Goal: Entertainment & Leisure: Consume media (video, audio)

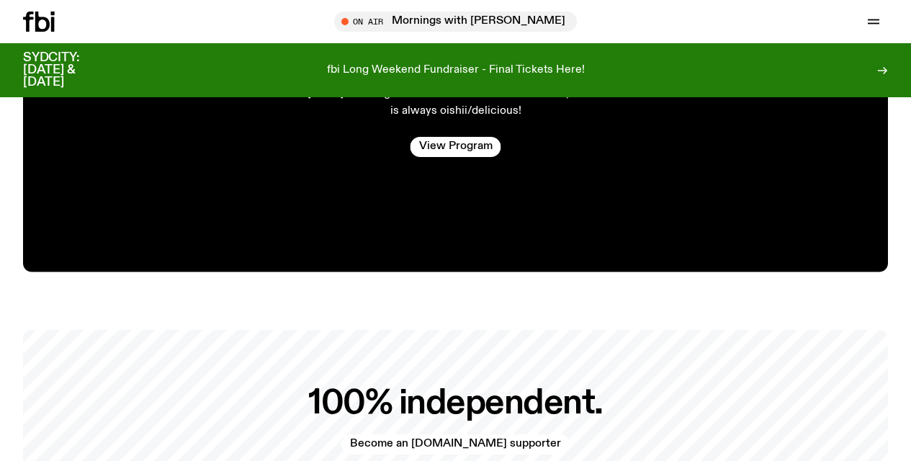
scroll to position [2771, 0]
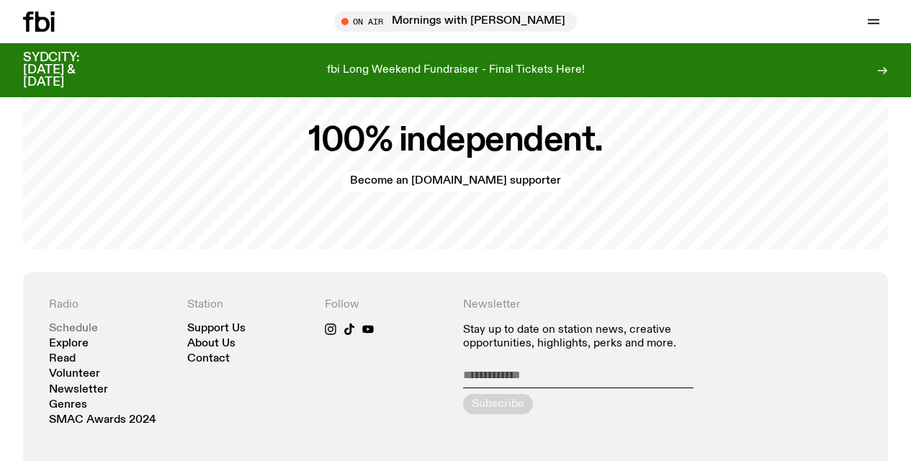
click at [76, 324] on link "Schedule" at bounding box center [73, 329] width 49 height 11
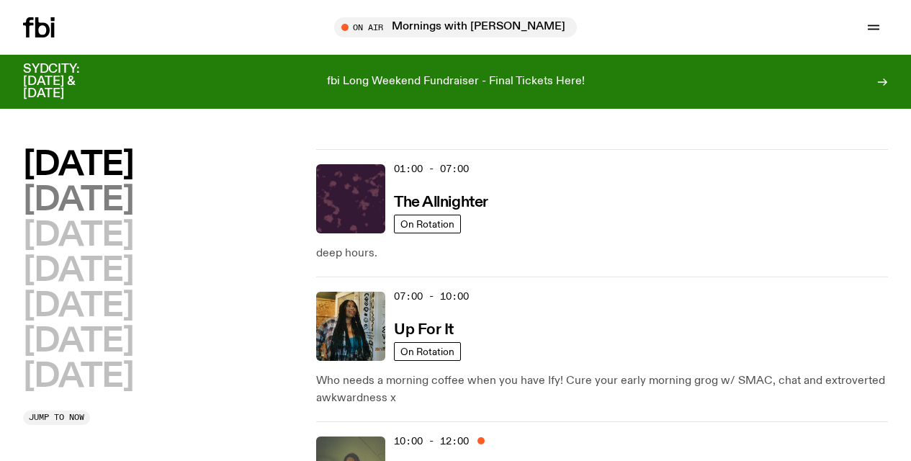
click at [118, 202] on h2 "[DATE]" at bounding box center [78, 200] width 110 height 32
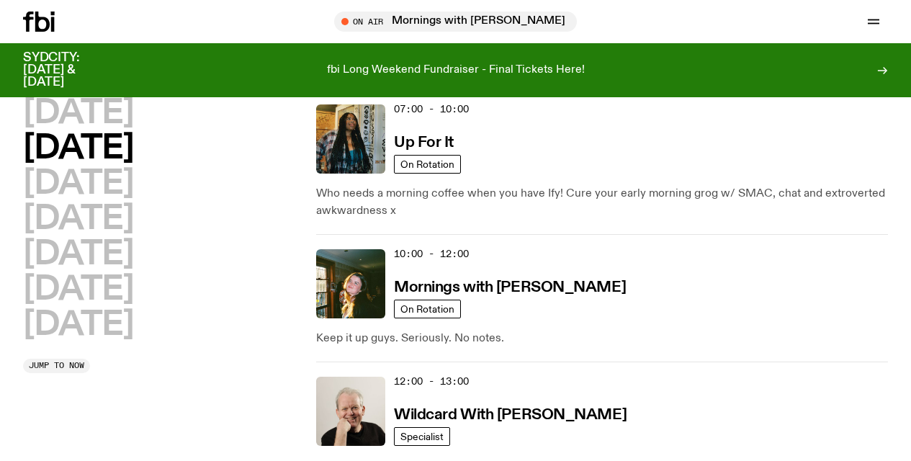
scroll to position [273, 0]
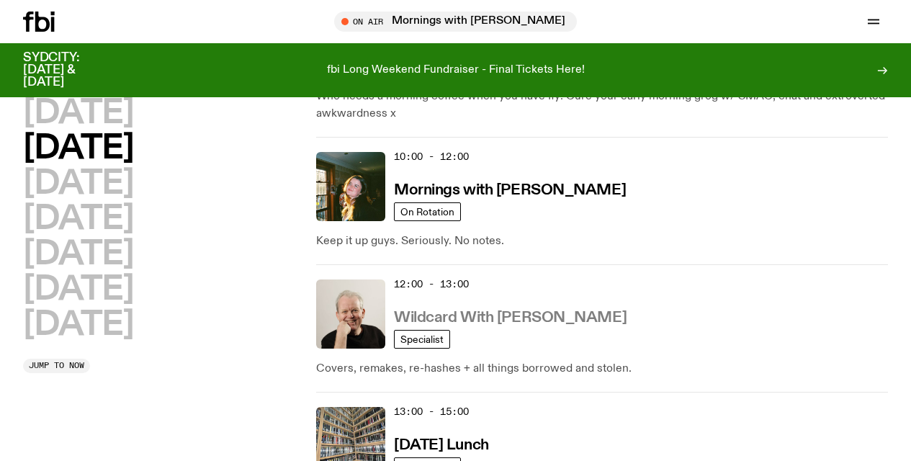
click at [474, 313] on h3 "Wildcard With [PERSON_NAME]" at bounding box center [510, 318] width 233 height 15
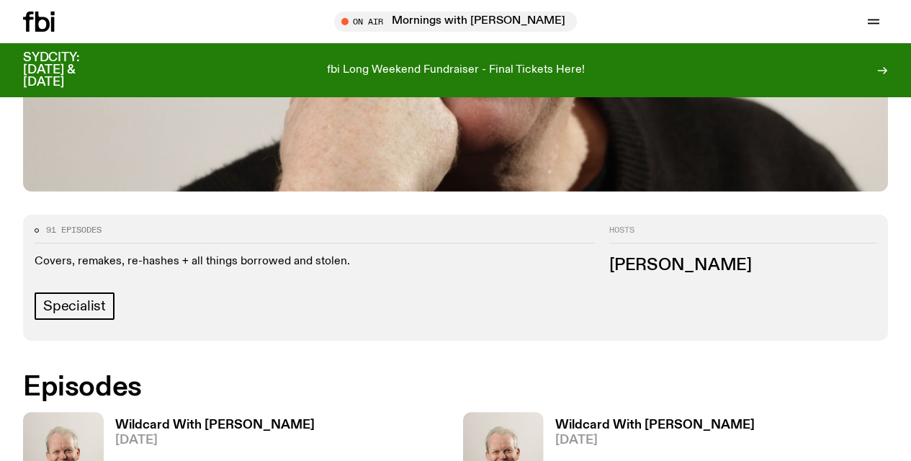
scroll to position [687, 0]
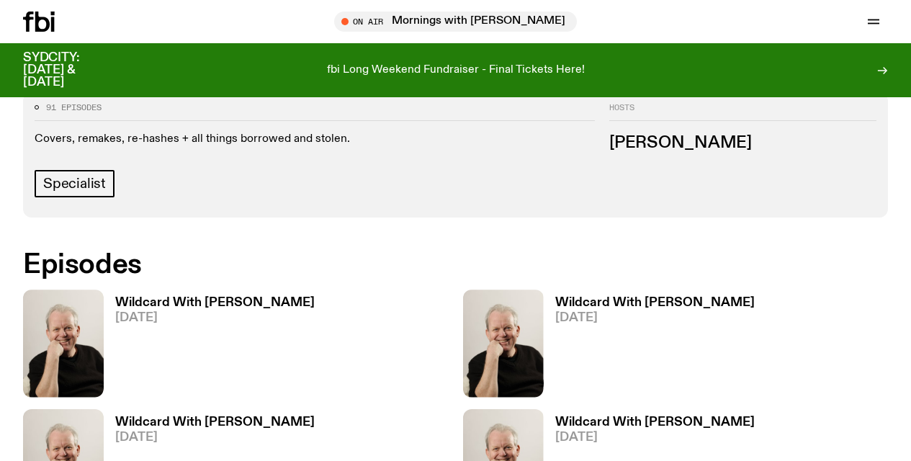
click at [180, 297] on h3 "Wildcard With [PERSON_NAME]" at bounding box center [215, 303] width 200 height 12
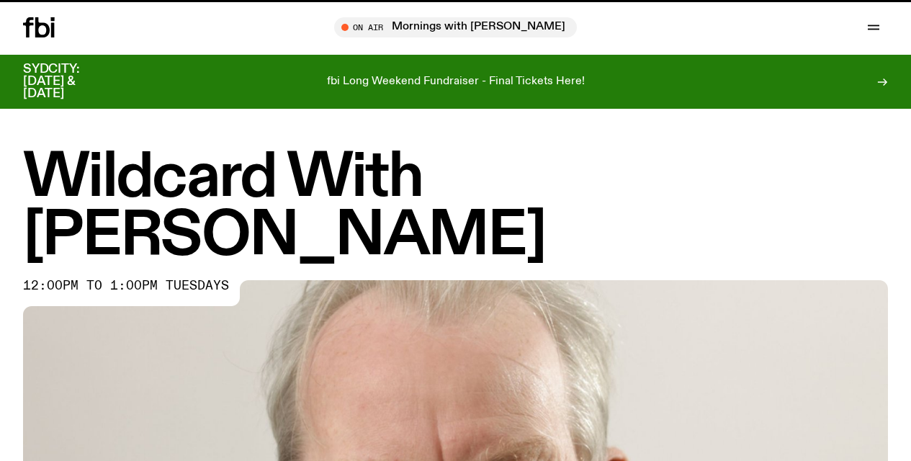
scroll to position [687, 0]
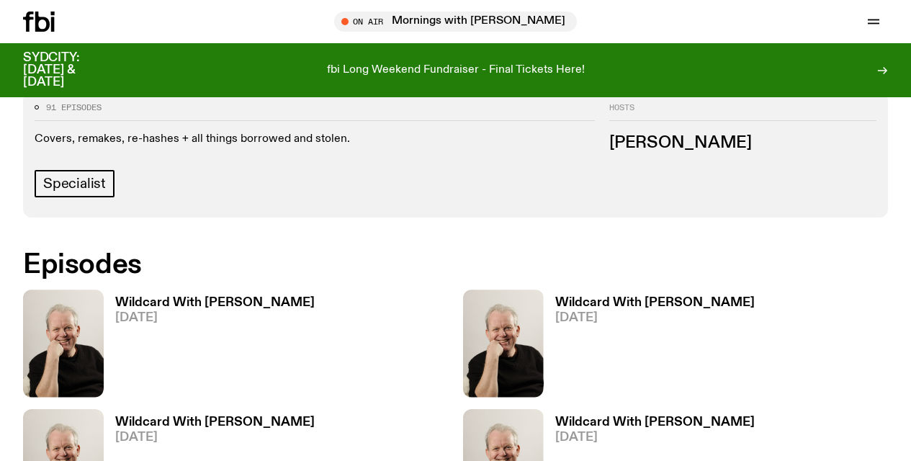
click at [576, 297] on h3 "Wildcard With [PERSON_NAME]" at bounding box center [656, 303] width 200 height 12
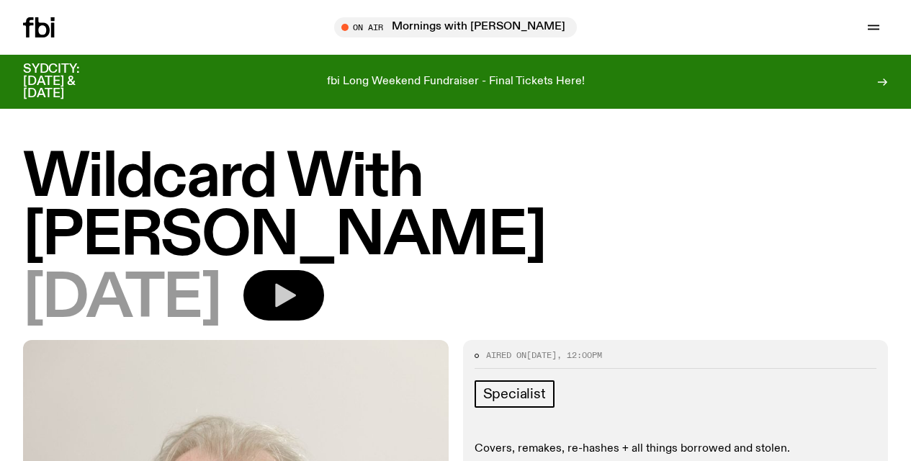
click at [296, 284] on icon "button" at bounding box center [285, 296] width 21 height 24
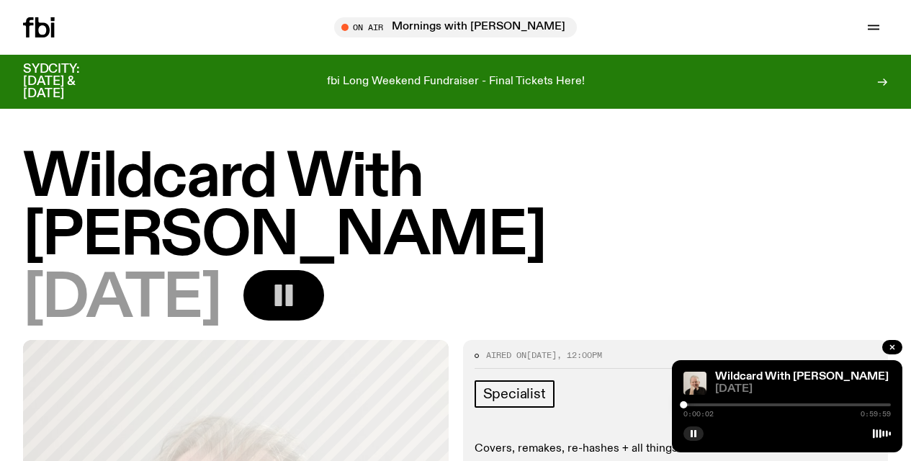
click at [694, 404] on div at bounding box center [788, 405] width 208 height 3
click at [702, 404] on div at bounding box center [609, 405] width 208 height 3
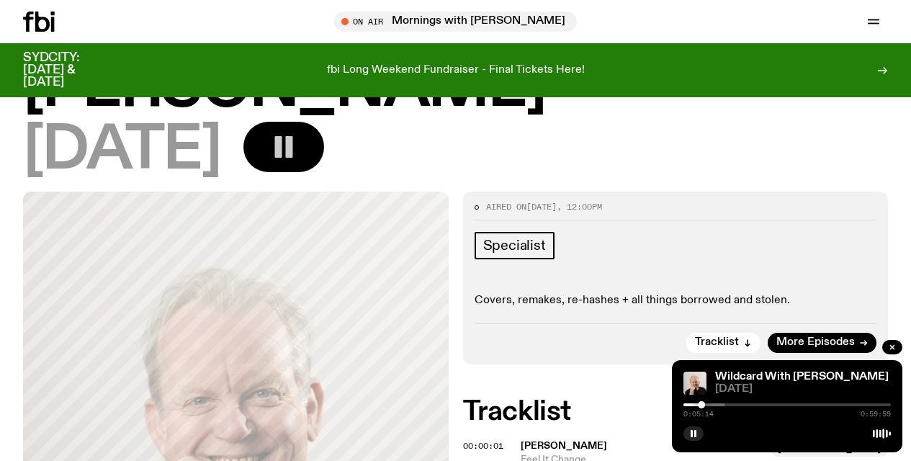
scroll to position [225, 0]
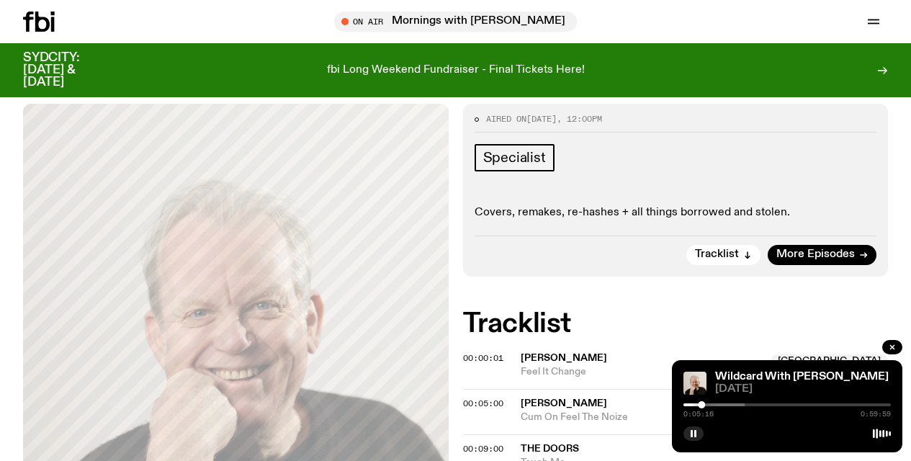
click at [711, 404] on div at bounding box center [642, 405] width 208 height 3
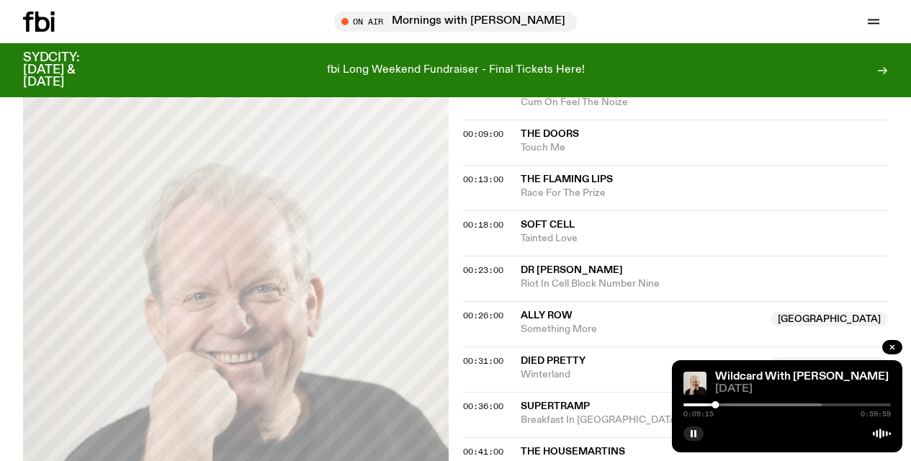
scroll to position [543, 0]
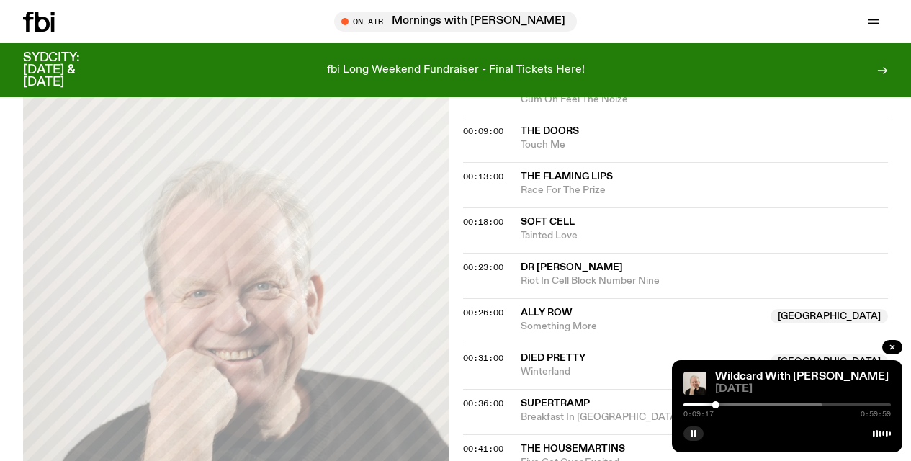
click at [795, 406] on div "0:09:17 0:59:59" at bounding box center [788, 409] width 208 height 17
click at [819, 404] on div at bounding box center [719, 405] width 208 height 3
click at [832, 403] on div "0:38:59 0:59:59" at bounding box center [788, 409] width 208 height 17
click at [834, 406] on div at bounding box center [788, 405] width 208 height 3
click at [849, 405] on div at bounding box center [749, 405] width 208 height 3
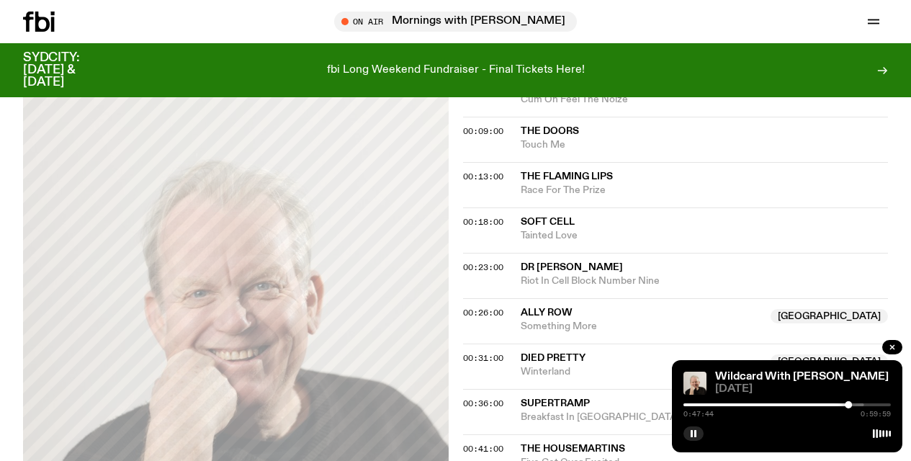
scroll to position [641, 0]
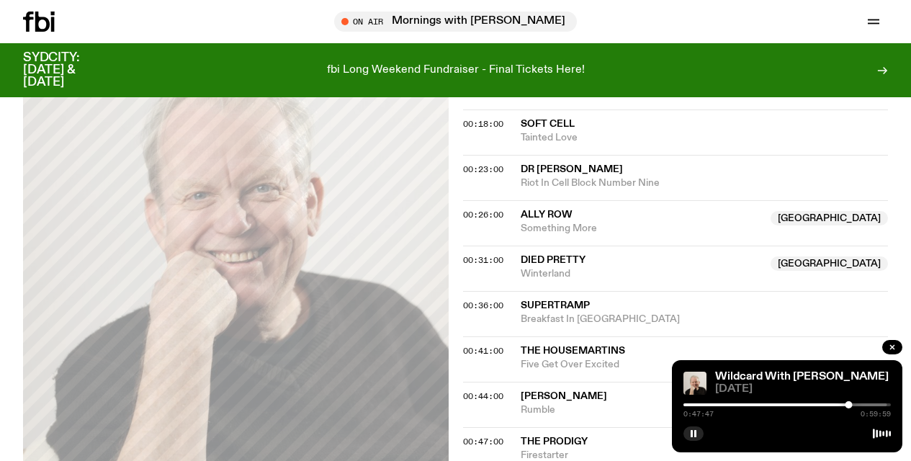
click at [862, 406] on div "0:47:47 0:59:59" at bounding box center [788, 409] width 208 height 17
click at [865, 406] on div "0:47:50 0:59:59" at bounding box center [788, 409] width 208 height 17
drag, startPoint x: 851, startPoint y: 406, endPoint x: 865, endPoint y: 407, distance: 13.8
click at [865, 407] on div at bounding box center [864, 404] width 7 height 7
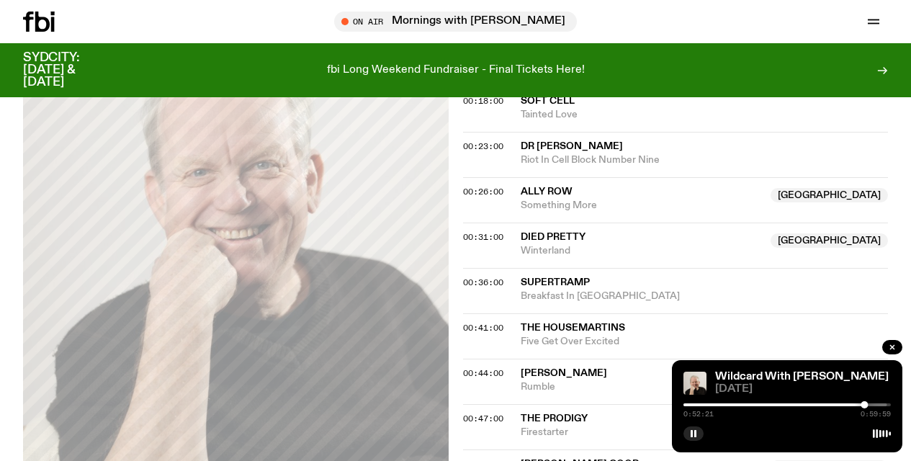
click at [871, 404] on div at bounding box center [784, 405] width 208 height 3
click at [869, 404] on div at bounding box center [771, 405] width 208 height 3
click at [864, 404] on div at bounding box center [765, 405] width 208 height 3
click at [869, 404] on div at bounding box center [784, 405] width 208 height 3
click at [868, 404] on div at bounding box center [867, 404] width 7 height 7
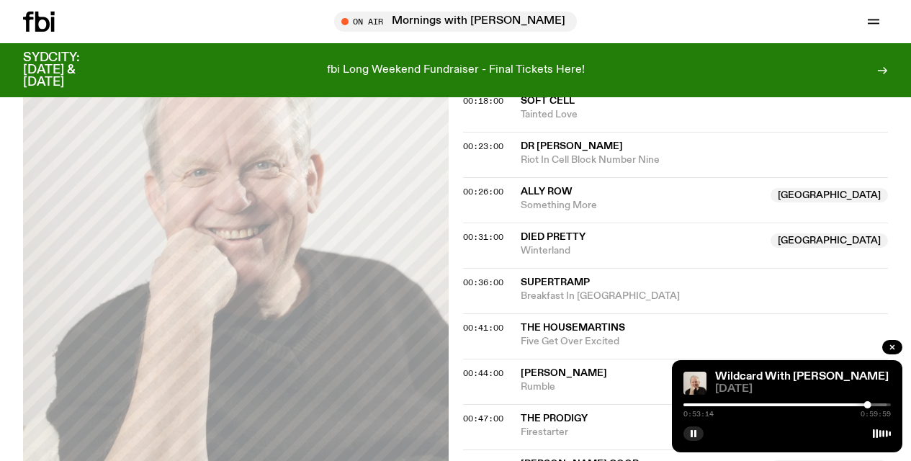
click at [859, 404] on div at bounding box center [765, 405] width 208 height 3
click at [854, 404] on div at bounding box center [755, 405] width 208 height 3
click at [860, 404] on div at bounding box center [784, 405] width 208 height 3
click at [858, 404] on div at bounding box center [859, 404] width 7 height 7
click at [857, 404] on div at bounding box center [858, 404] width 7 height 7
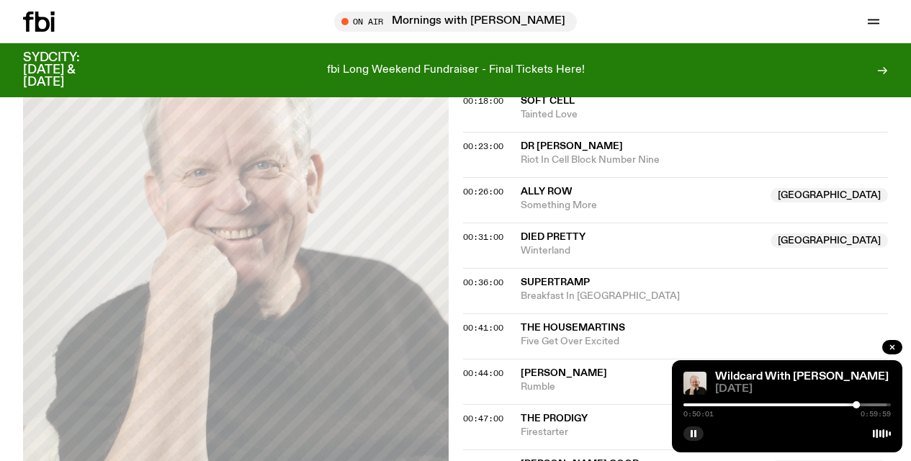
click at [853, 404] on div at bounding box center [753, 405] width 208 height 3
click at [845, 404] on div at bounding box center [750, 405] width 208 height 3
click at [840, 404] on div at bounding box center [742, 405] width 208 height 3
click at [837, 404] on div at bounding box center [737, 405] width 208 height 3
click at [844, 404] on div at bounding box center [784, 405] width 208 height 3
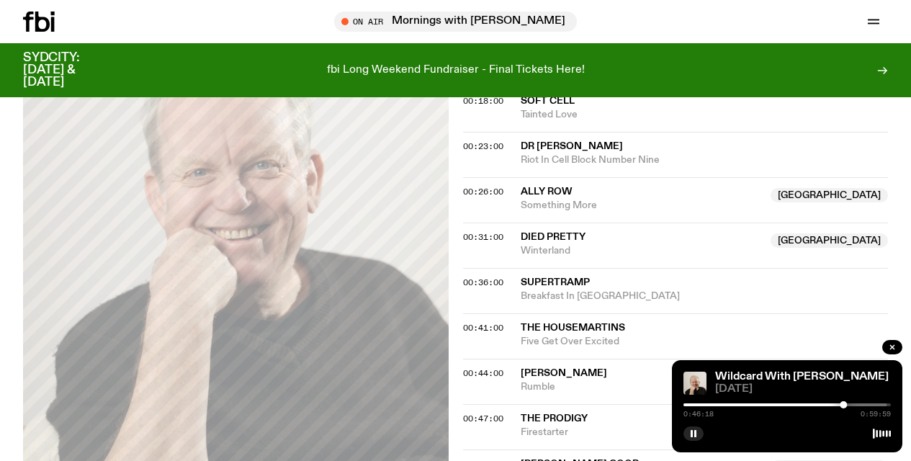
click at [850, 404] on div at bounding box center [784, 405] width 208 height 3
click at [868, 404] on div at bounding box center [784, 405] width 208 height 3
click at [878, 404] on div at bounding box center [784, 405] width 208 height 3
click at [874, 404] on div at bounding box center [774, 405] width 208 height 3
click at [869, 404] on div at bounding box center [771, 405] width 208 height 3
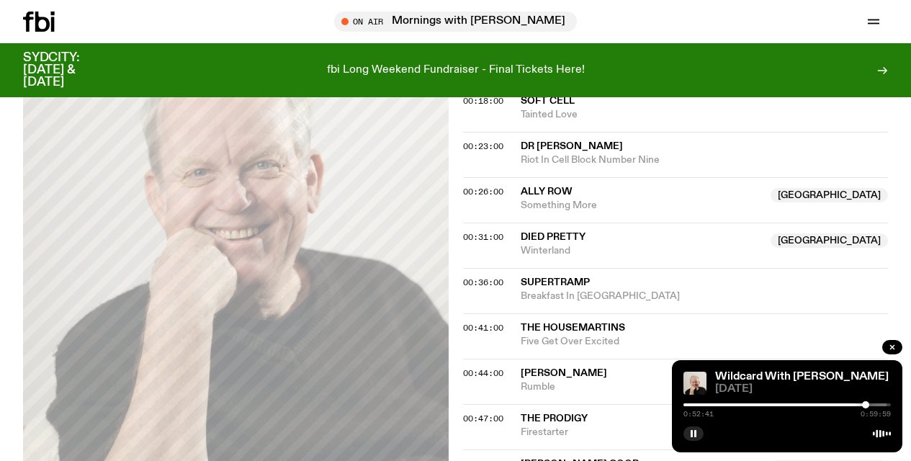
click at [866, 404] on div at bounding box center [866, 404] width 7 height 7
click at [870, 404] on div at bounding box center [784, 405] width 208 height 3
click at [869, 404] on div at bounding box center [870, 404] width 7 height 7
